Goal: Check status: Check status

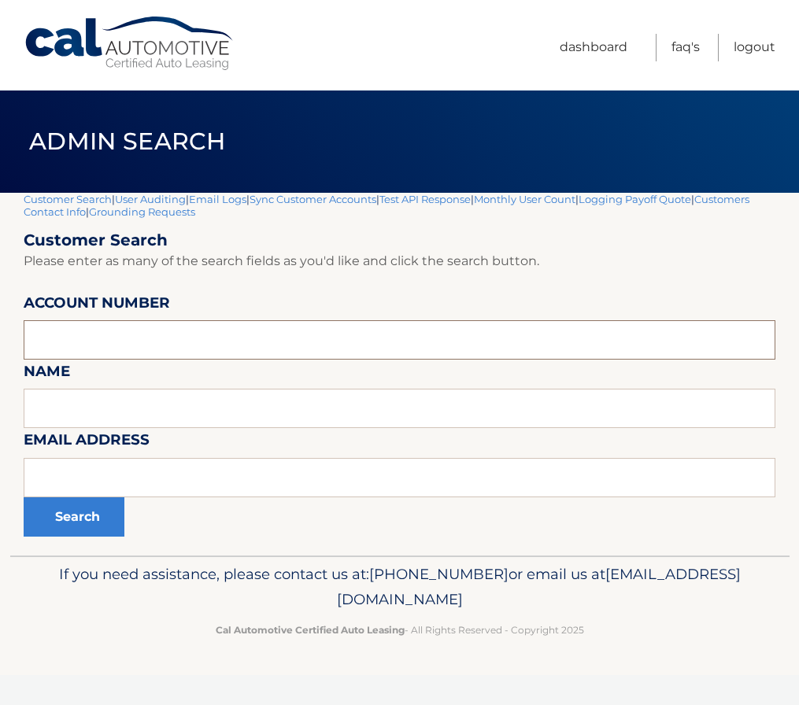
click at [109, 341] on input "text" at bounding box center [400, 339] width 752 height 39
paste input "44456004316"
type input "44456004316"
click at [77, 522] on button "Search" at bounding box center [74, 517] width 101 height 39
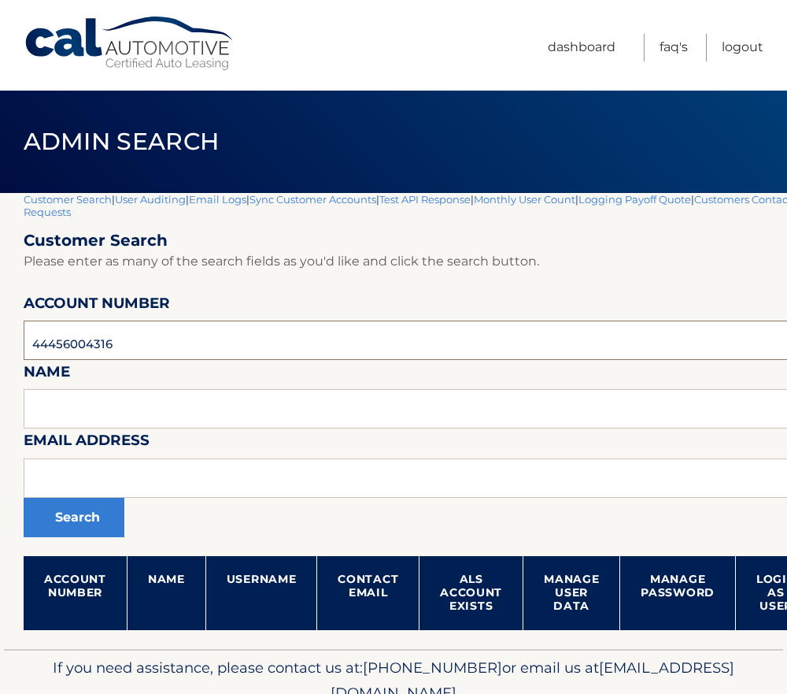
click at [65, 336] on input "44456004316" at bounding box center [465, 339] width 882 height 39
paste input "5994977"
type input "44455994977"
click at [87, 532] on button "Search" at bounding box center [74, 517] width 101 height 39
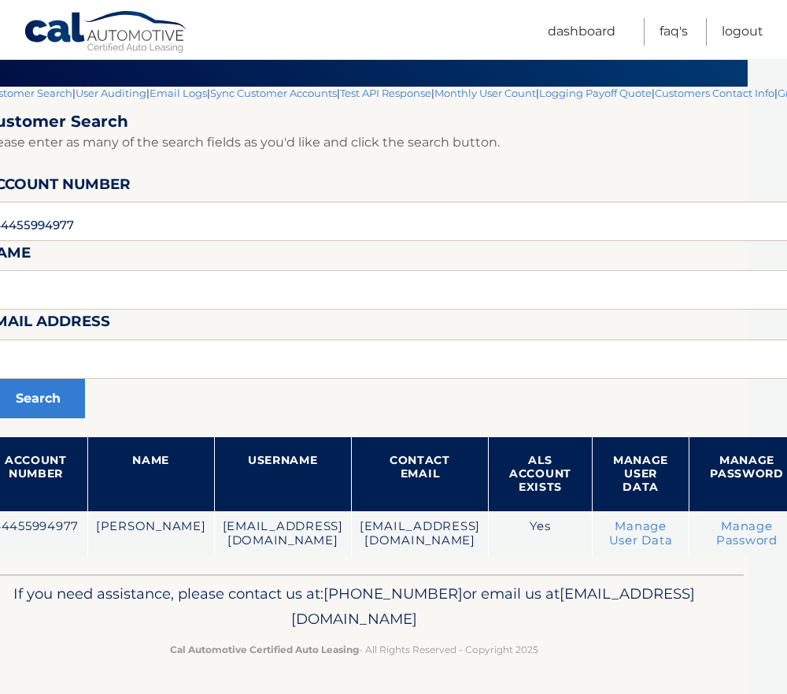
scroll to position [106, 0]
